Goal: Go to known website

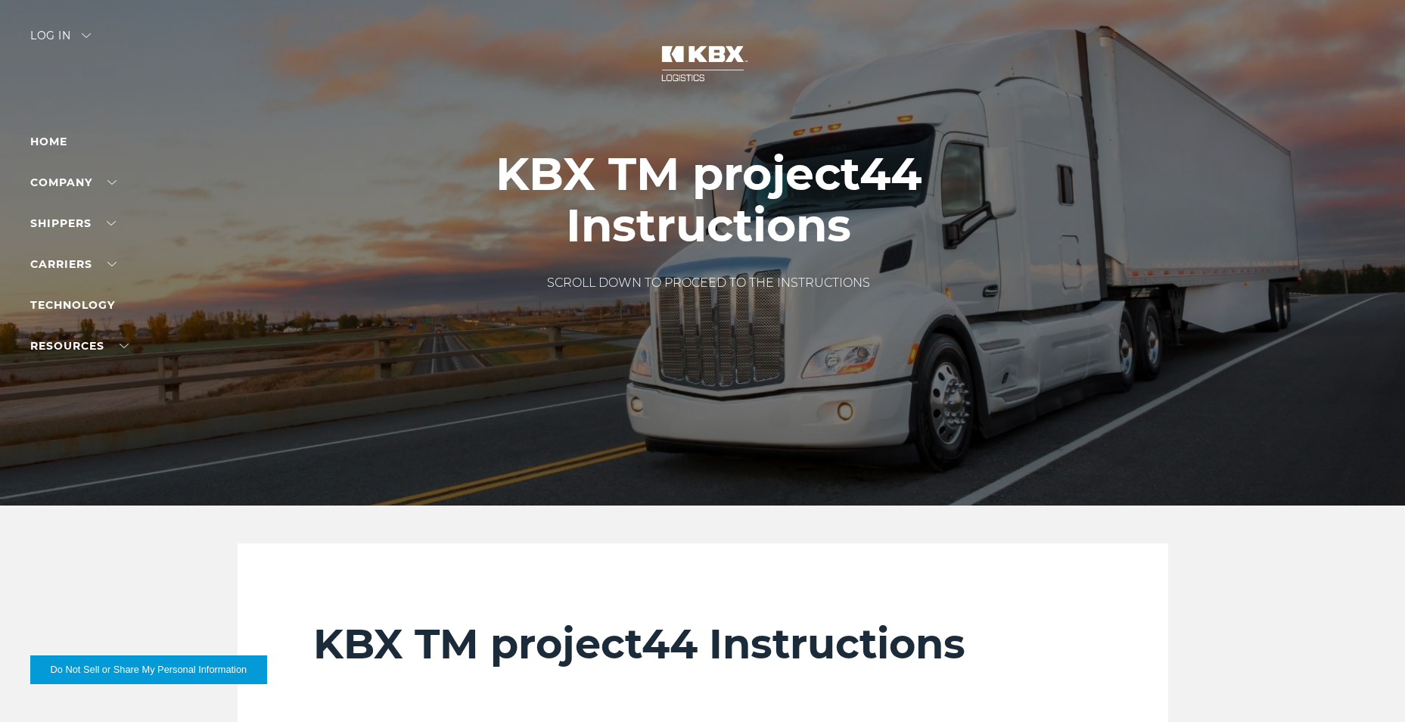
click at [73, 36] on div "Log in" at bounding box center [60, 41] width 61 height 22
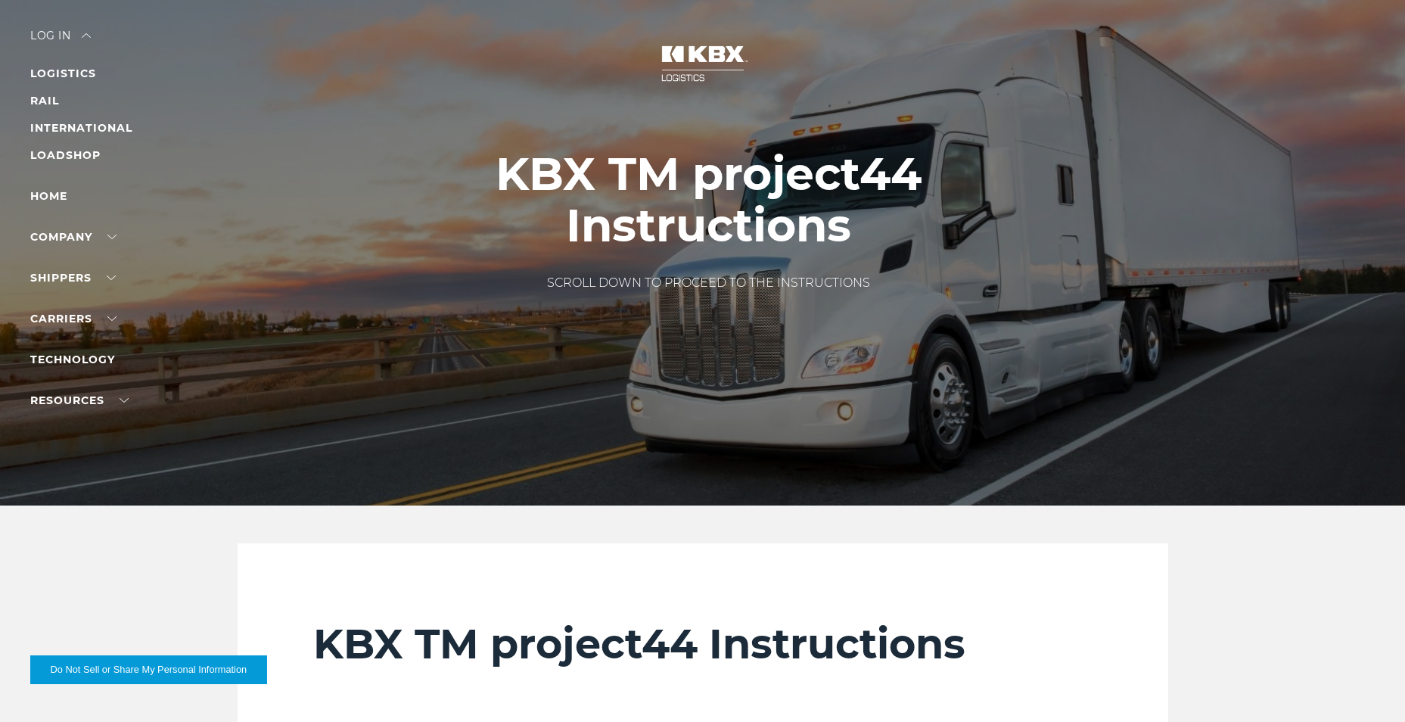
click at [79, 27] on div at bounding box center [708, 252] width 1416 height 505
click at [82, 33] on div "Log in" at bounding box center [60, 41] width 61 height 22
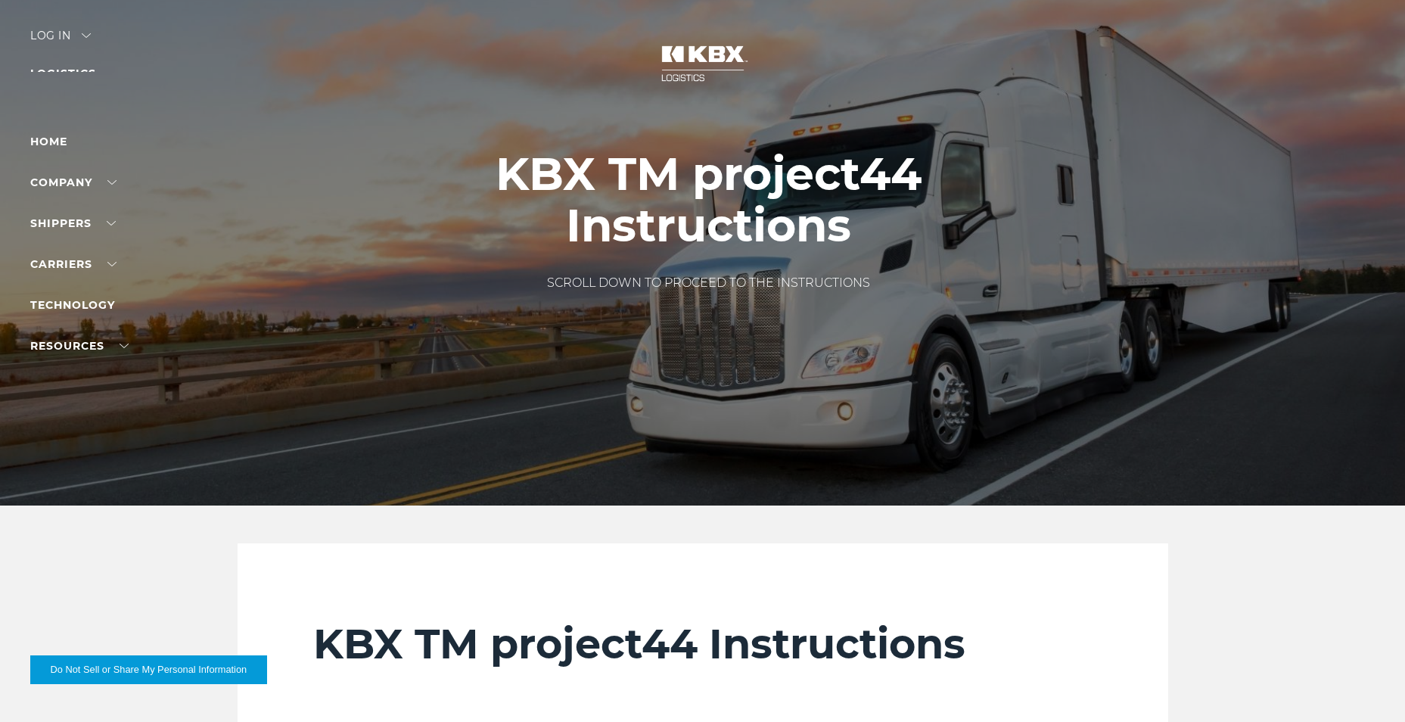
click at [84, 34] on div "Log in" at bounding box center [60, 41] width 61 height 22
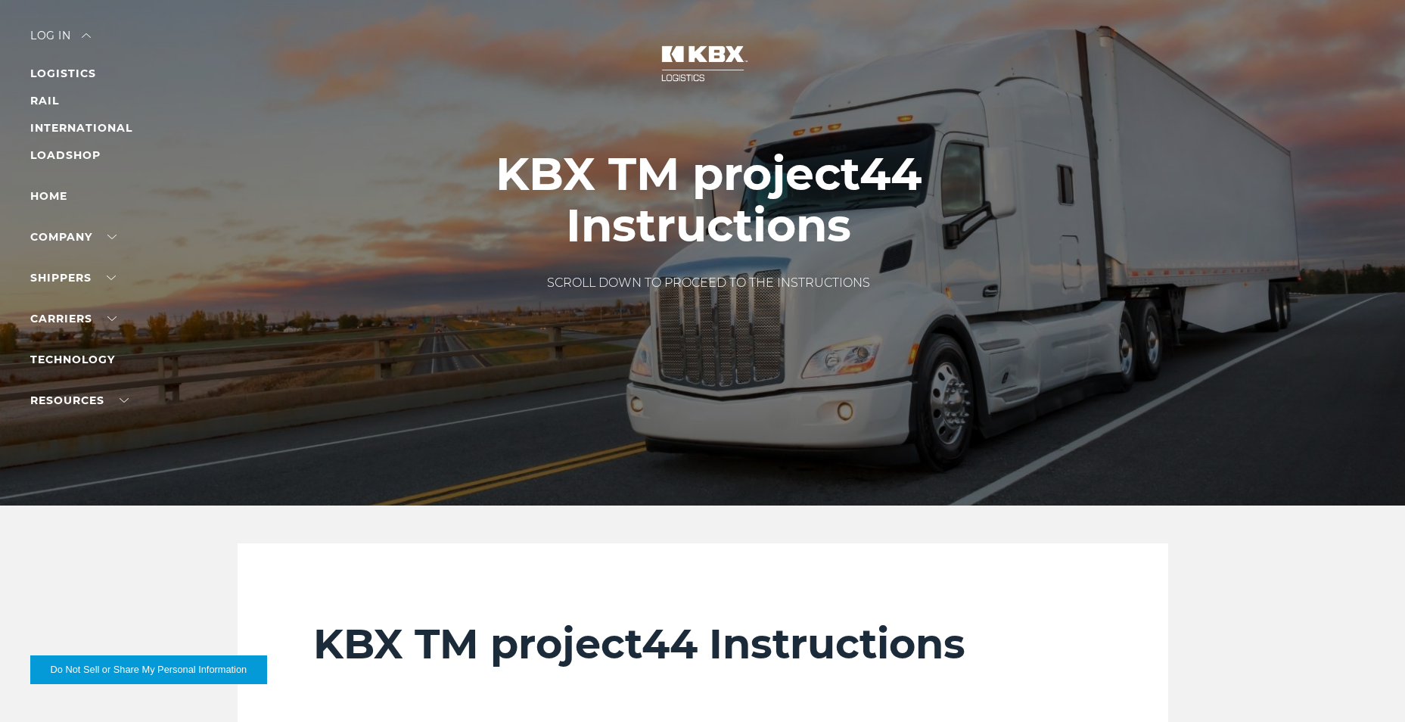
click at [58, 34] on div "Log in" at bounding box center [60, 41] width 61 height 22
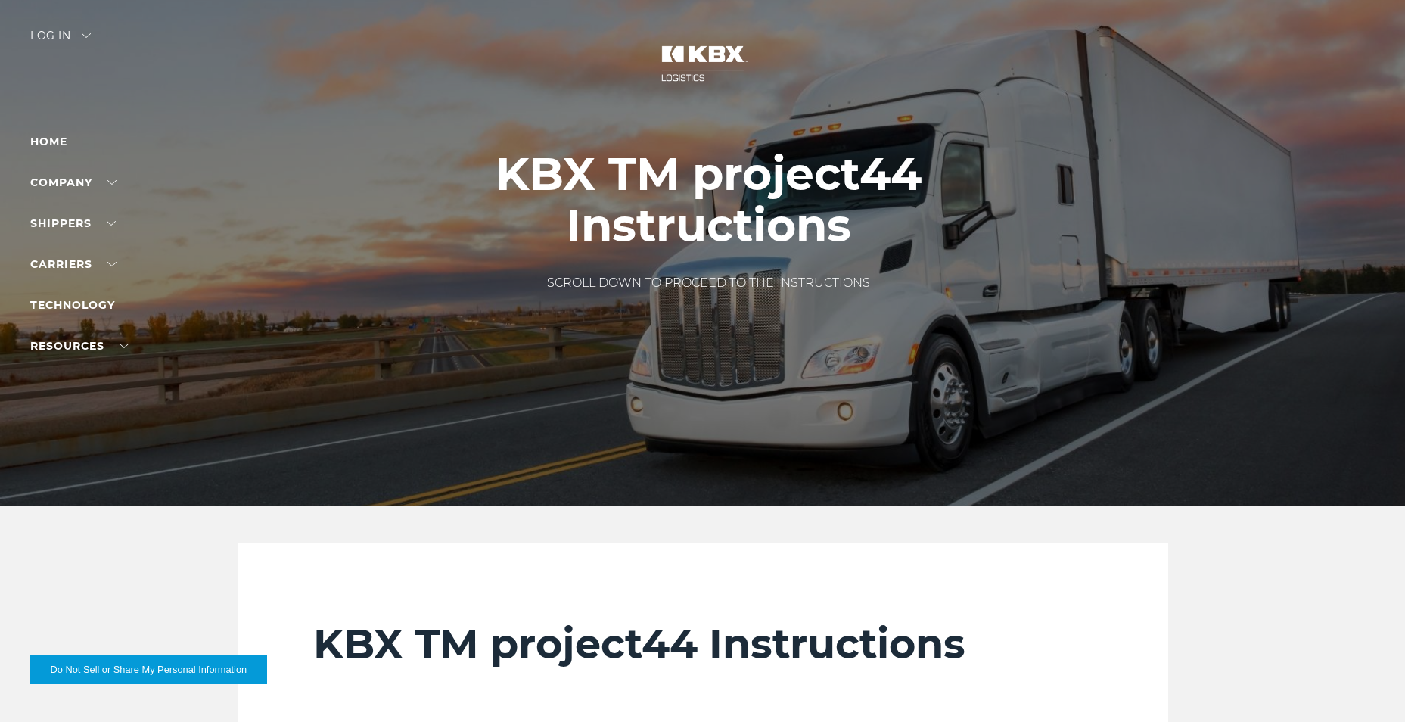
click at [58, 34] on div "Log in" at bounding box center [60, 41] width 61 height 22
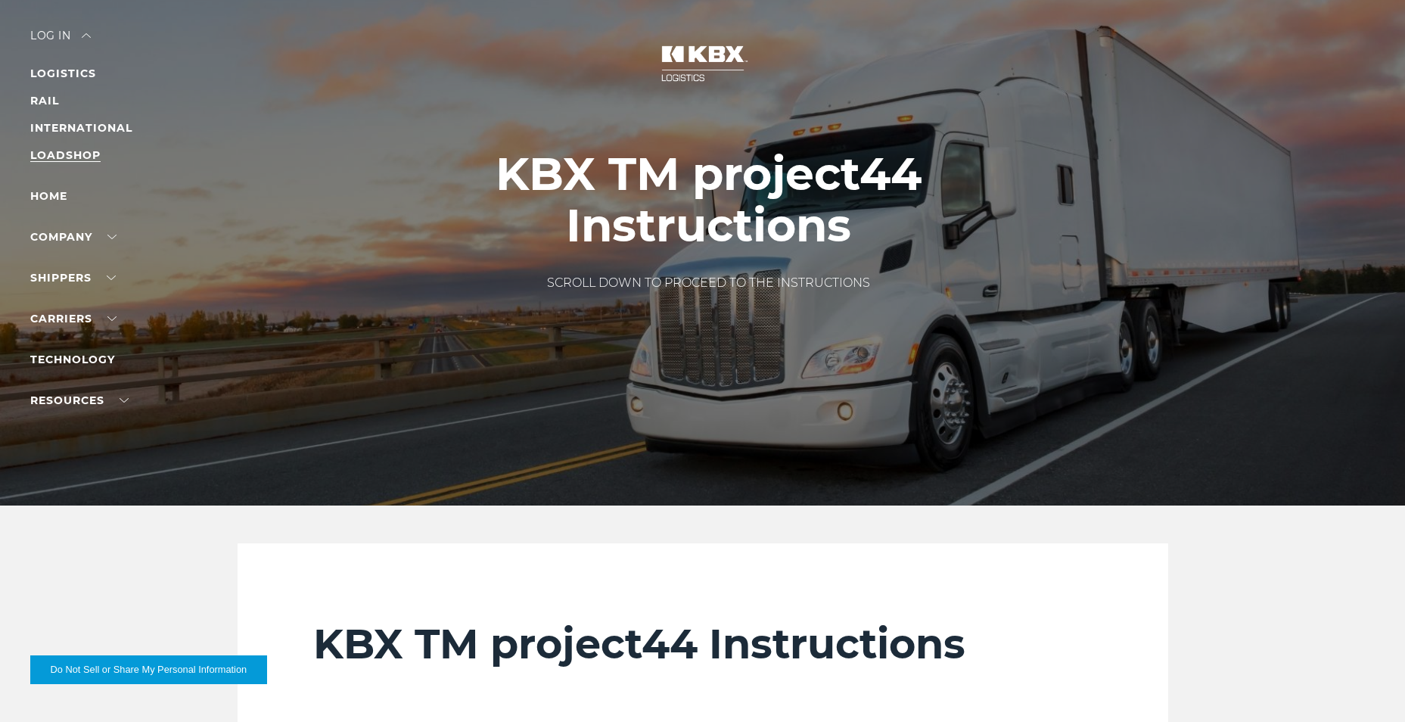
click at [55, 157] on link "LOADSHOP" at bounding box center [65, 155] width 70 height 14
